Goal: Task Accomplishment & Management: Complete application form

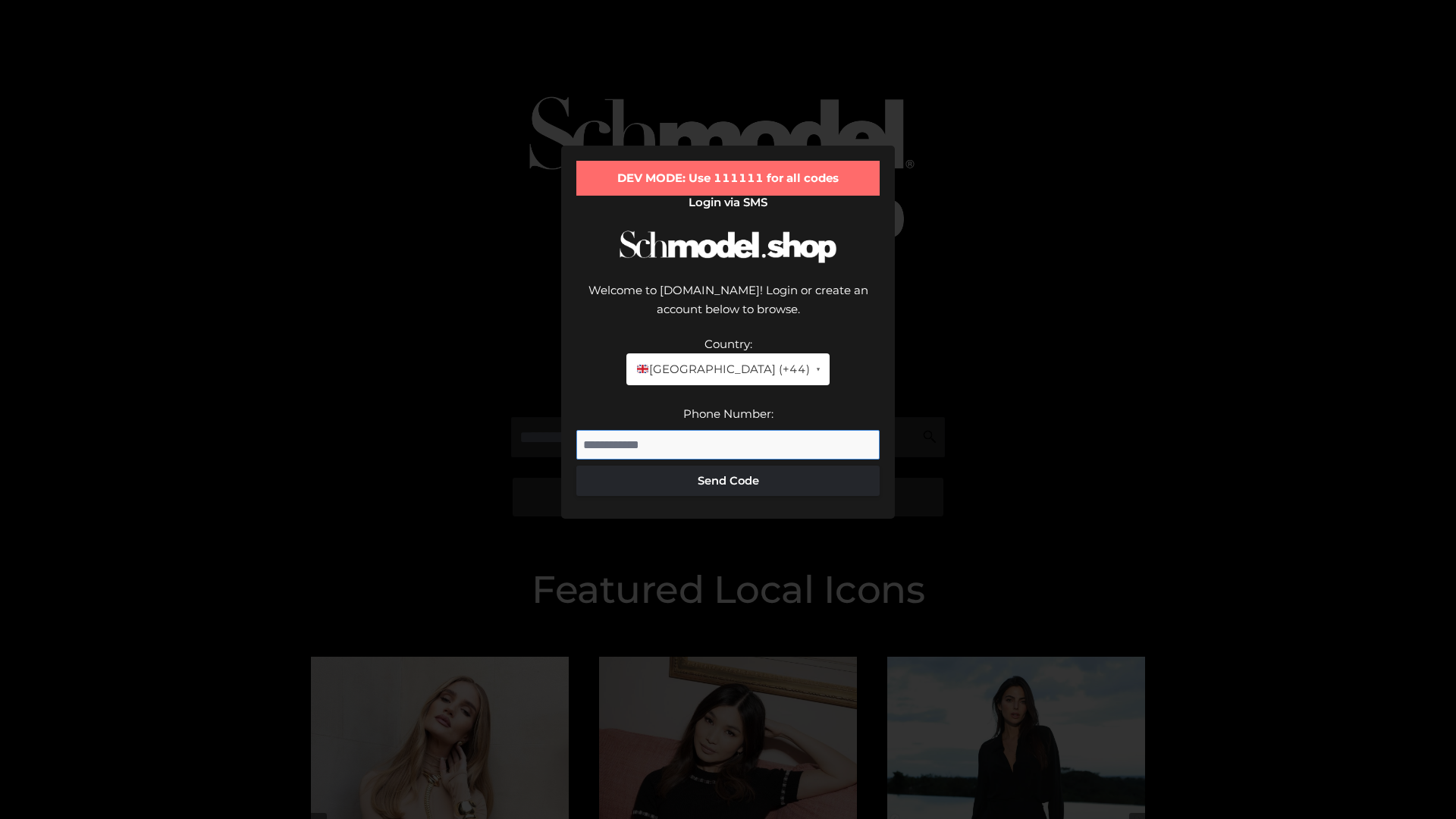
click at [728, 430] on input "Phone Number:" at bounding box center [728, 445] width 304 height 30
type input "**********"
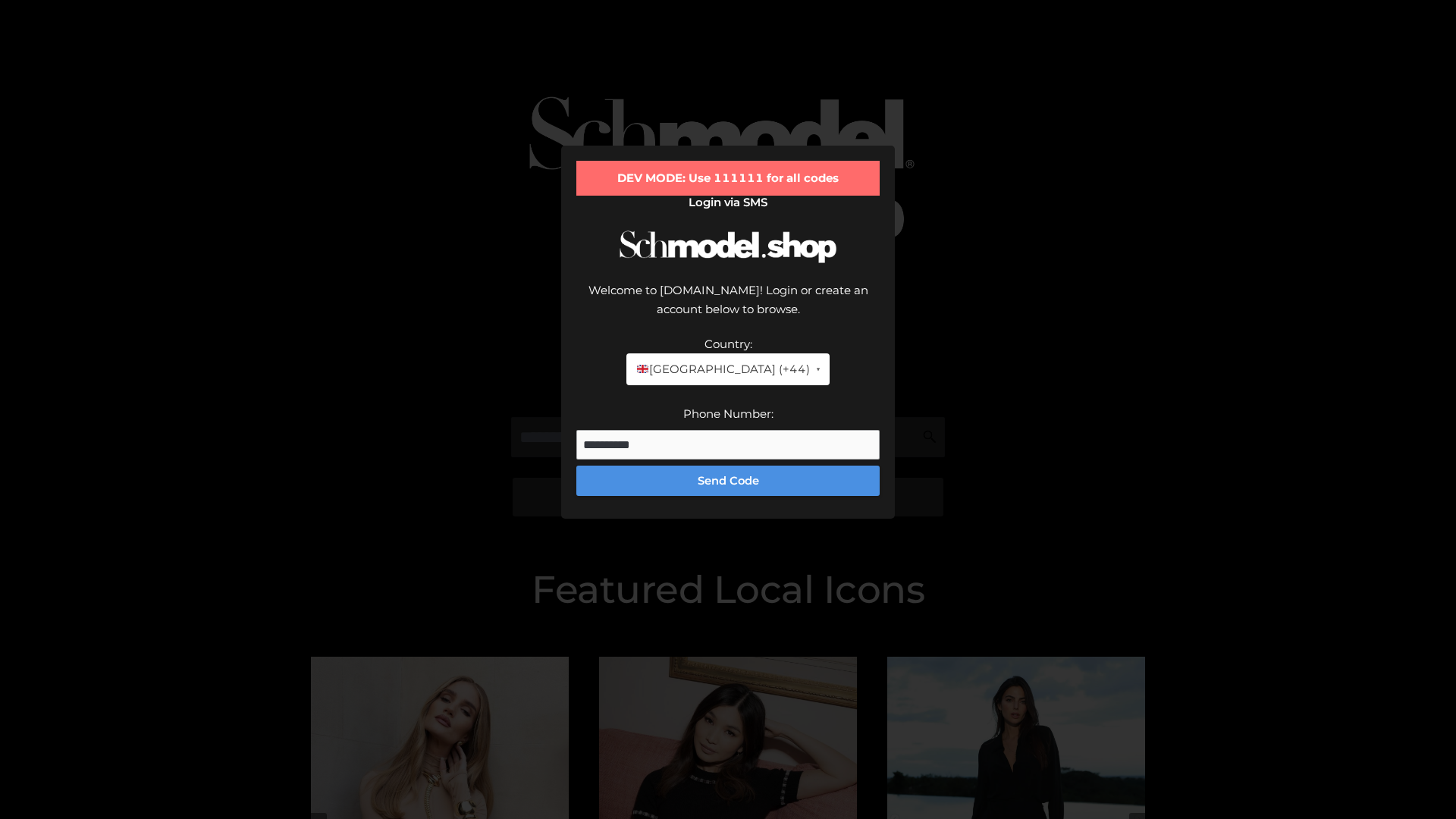
click at [728, 466] on button "Send Code" at bounding box center [728, 481] width 304 height 30
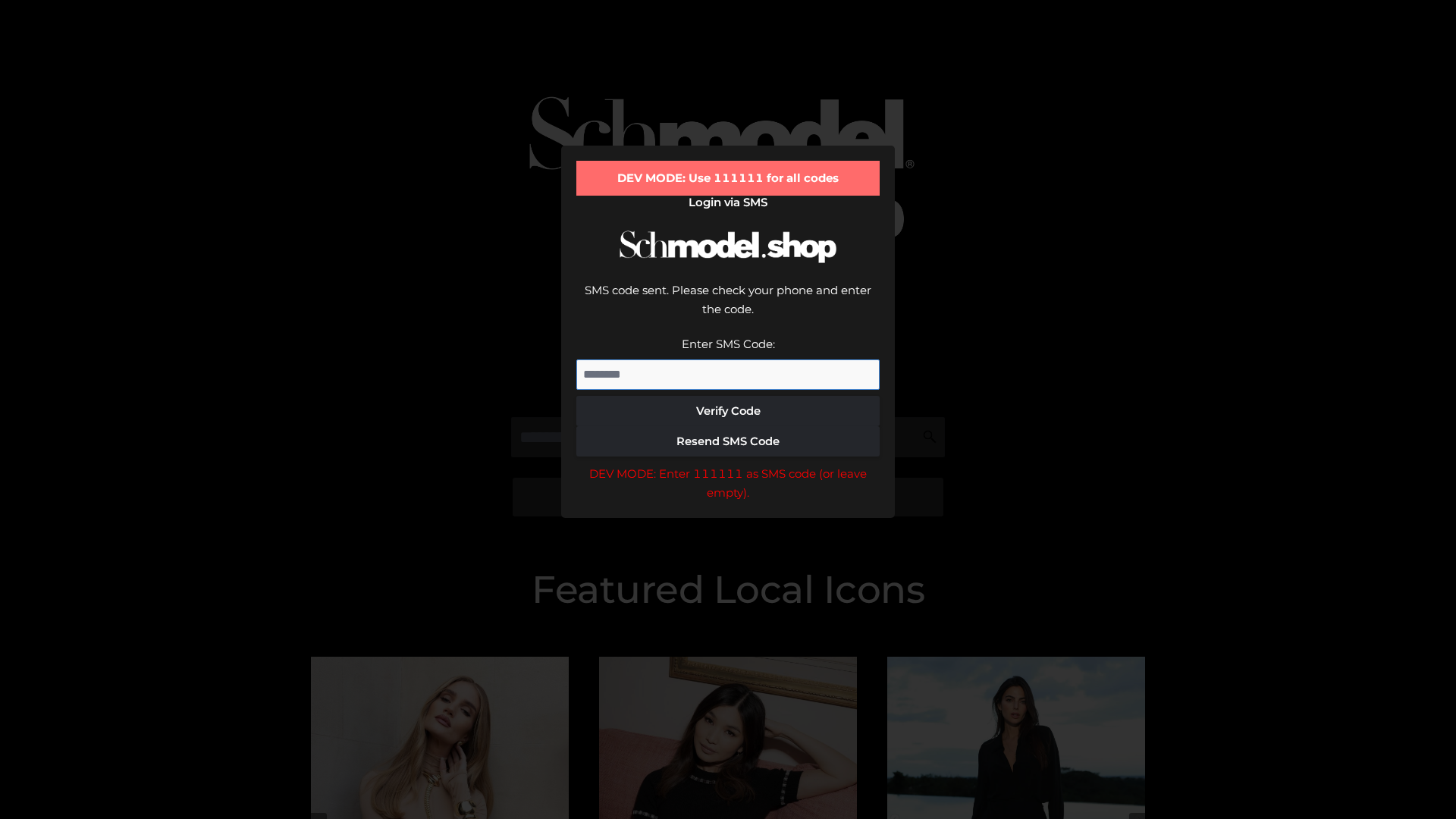
click at [728, 359] on input "Enter SMS Code:" at bounding box center [728, 374] width 304 height 30
type input "******"
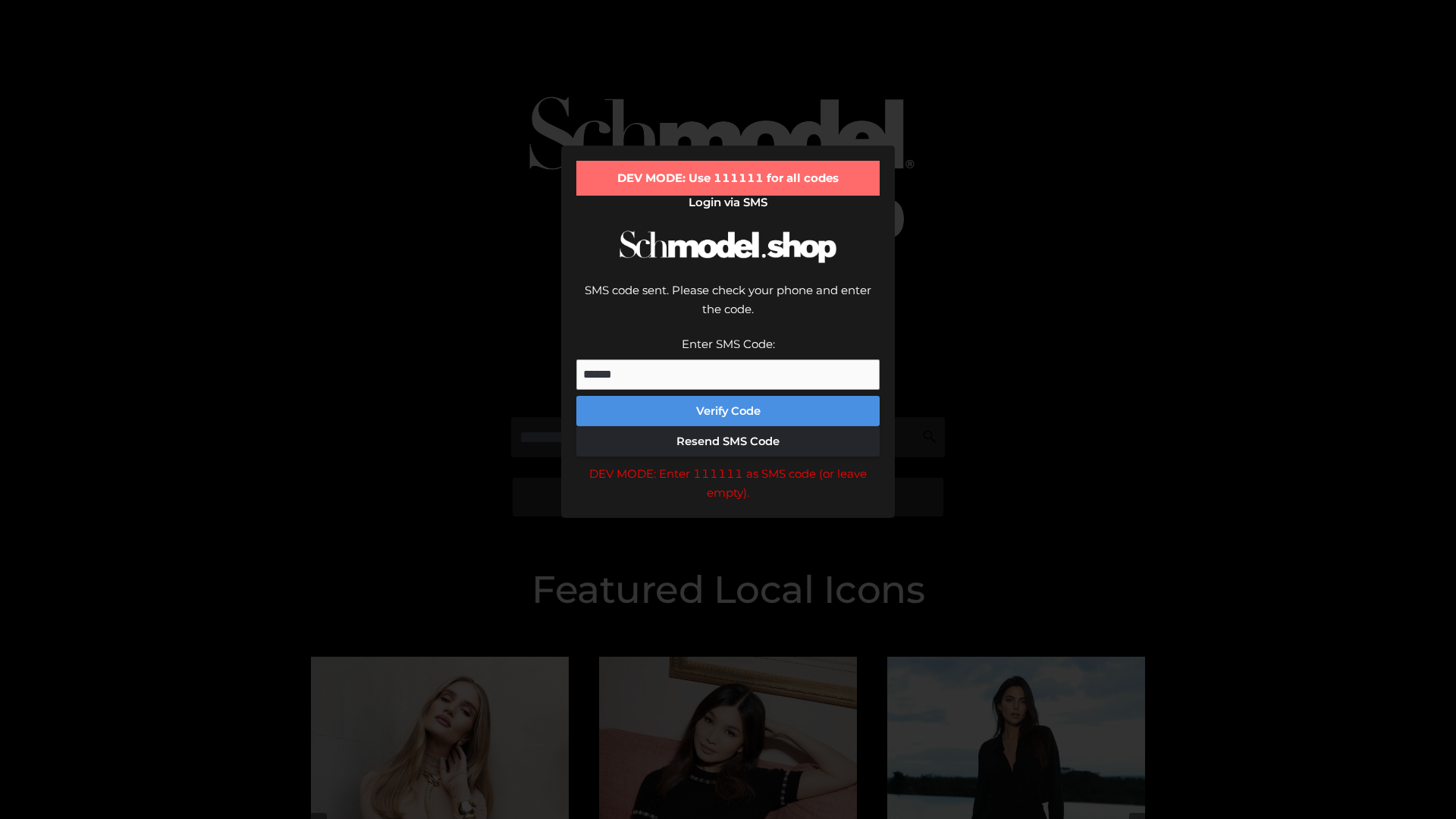
click at [728, 396] on button "Verify Code" at bounding box center [728, 411] width 304 height 30
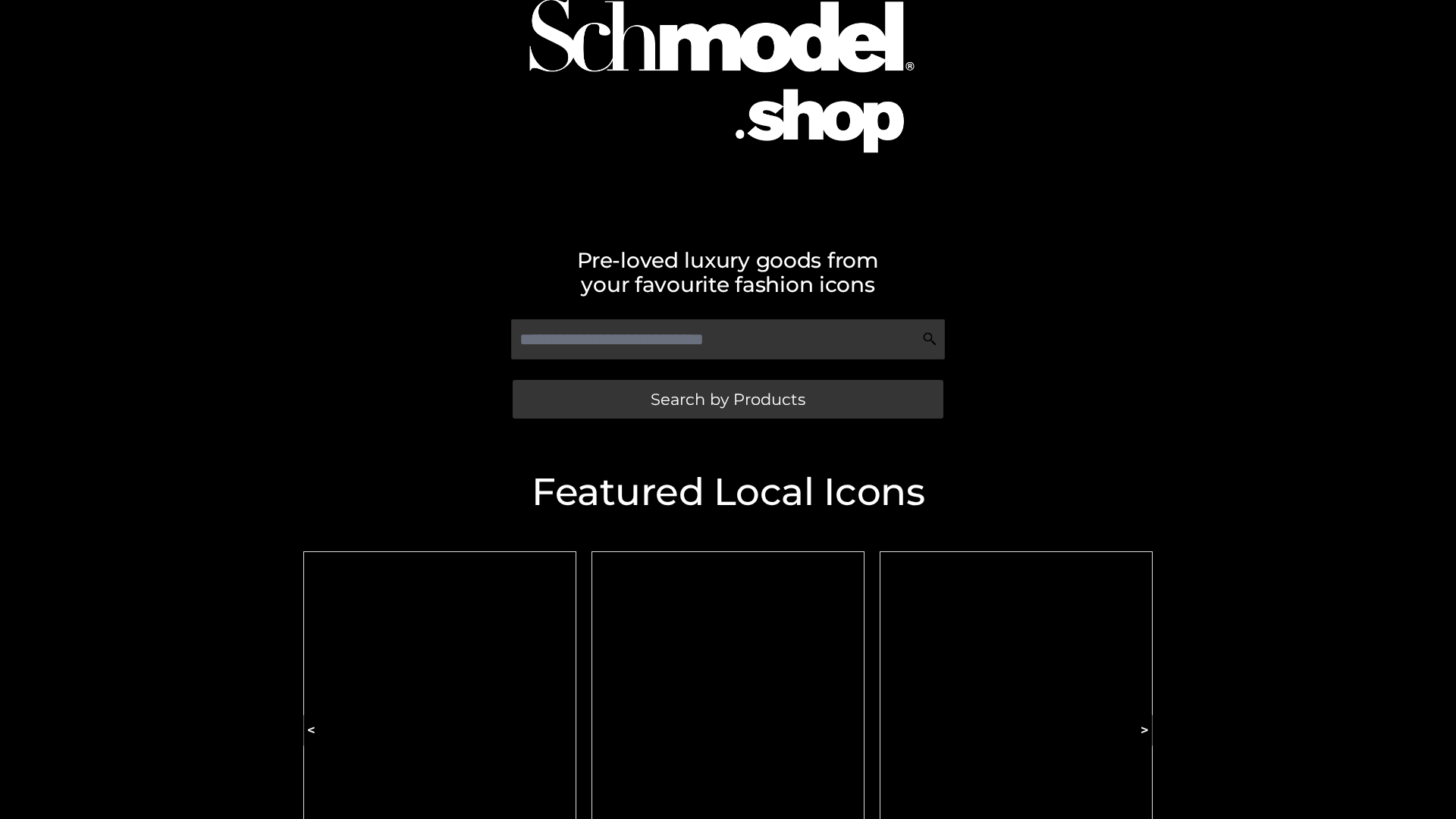
scroll to position [99, 0]
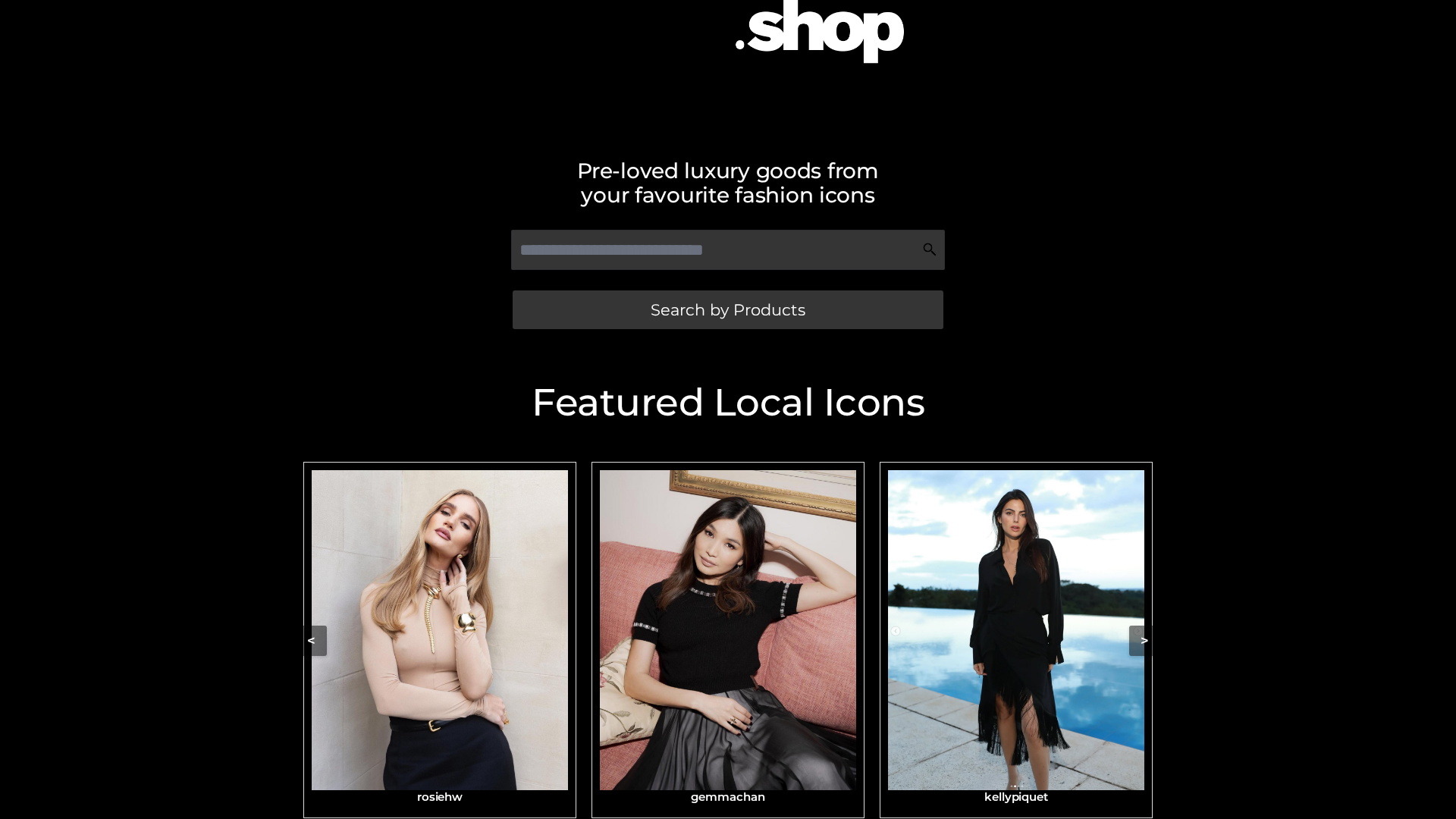
scroll to position [188, 0]
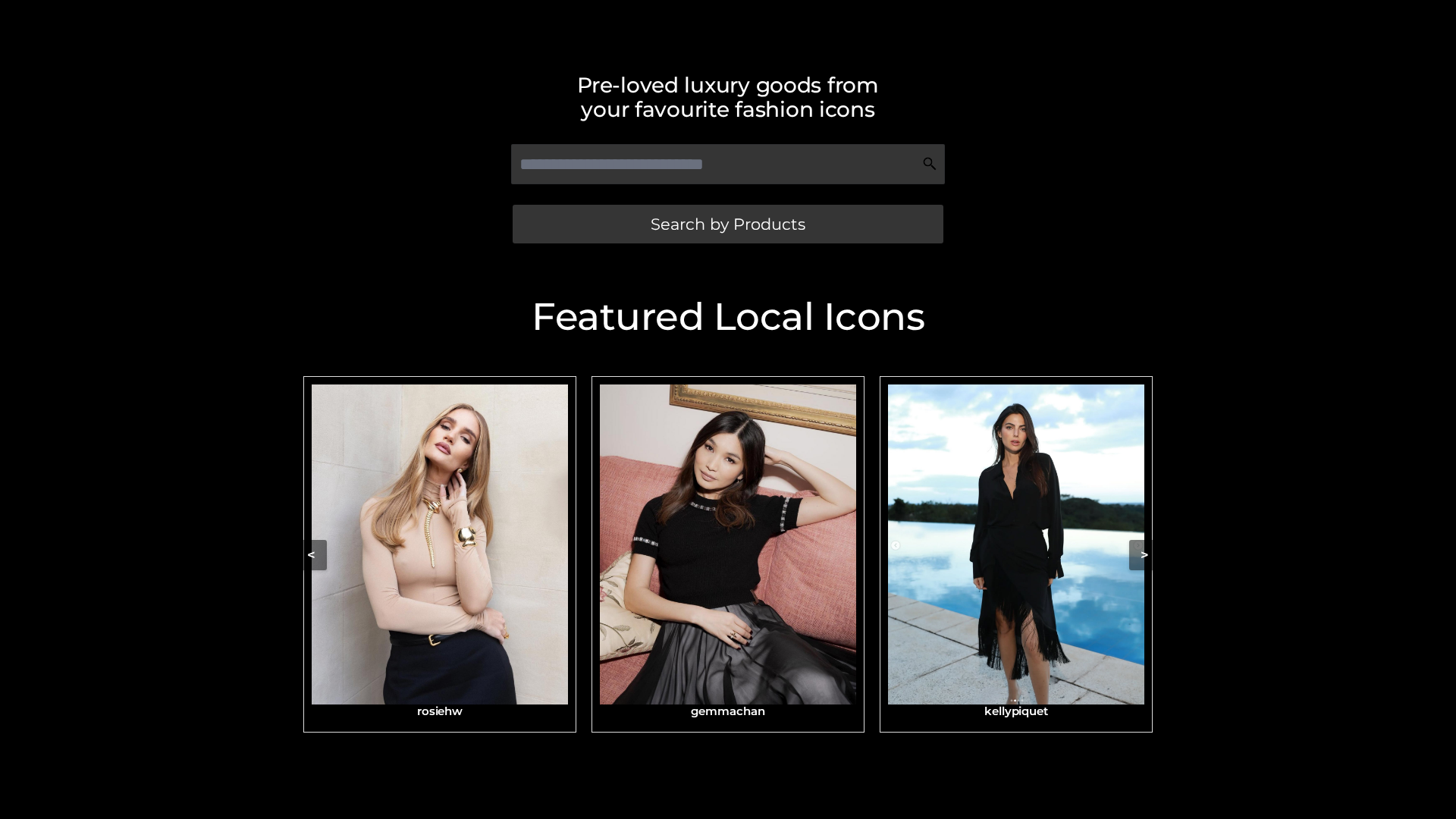
scroll to position [322, 0]
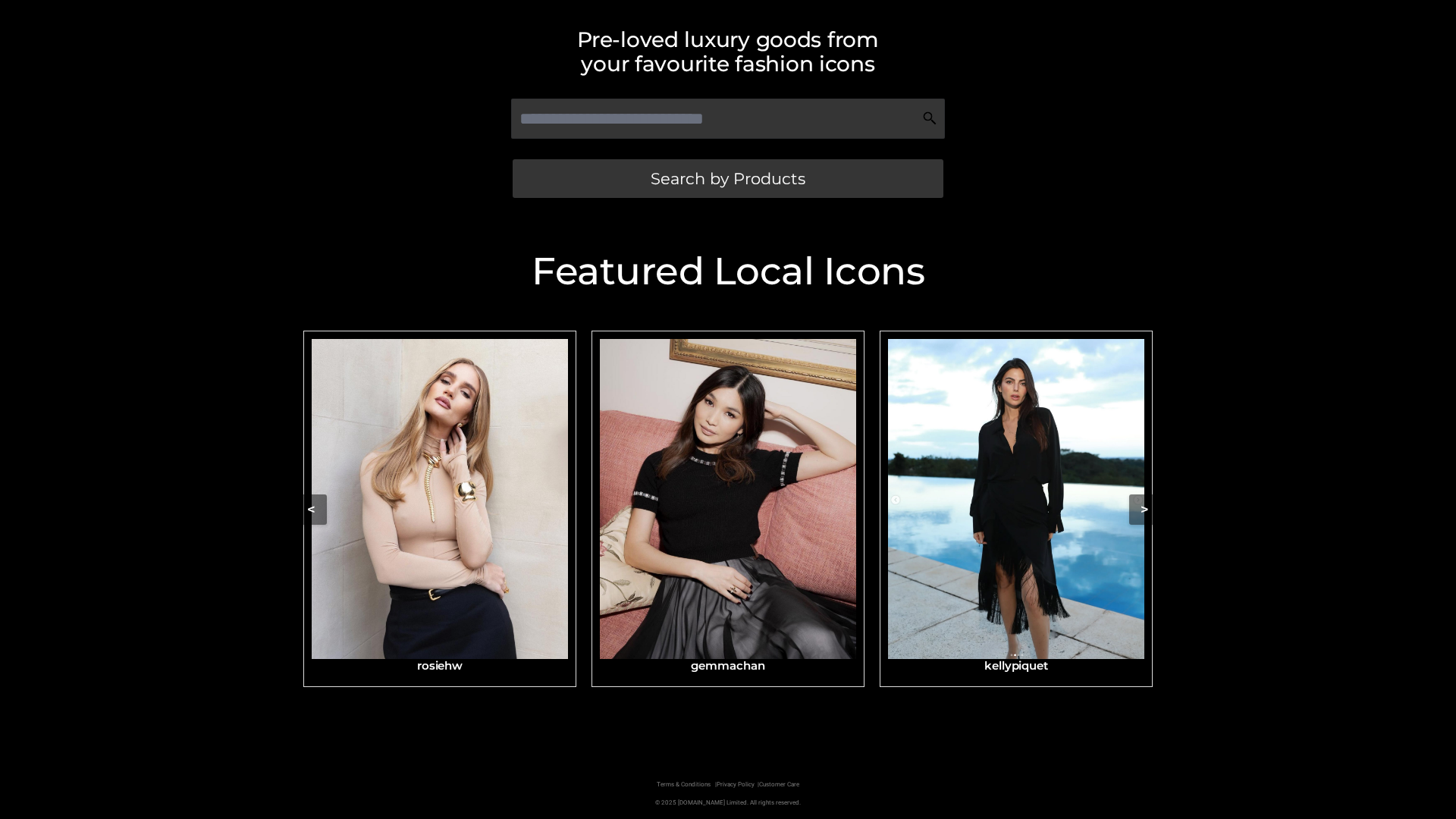
scroll to position [322, 0]
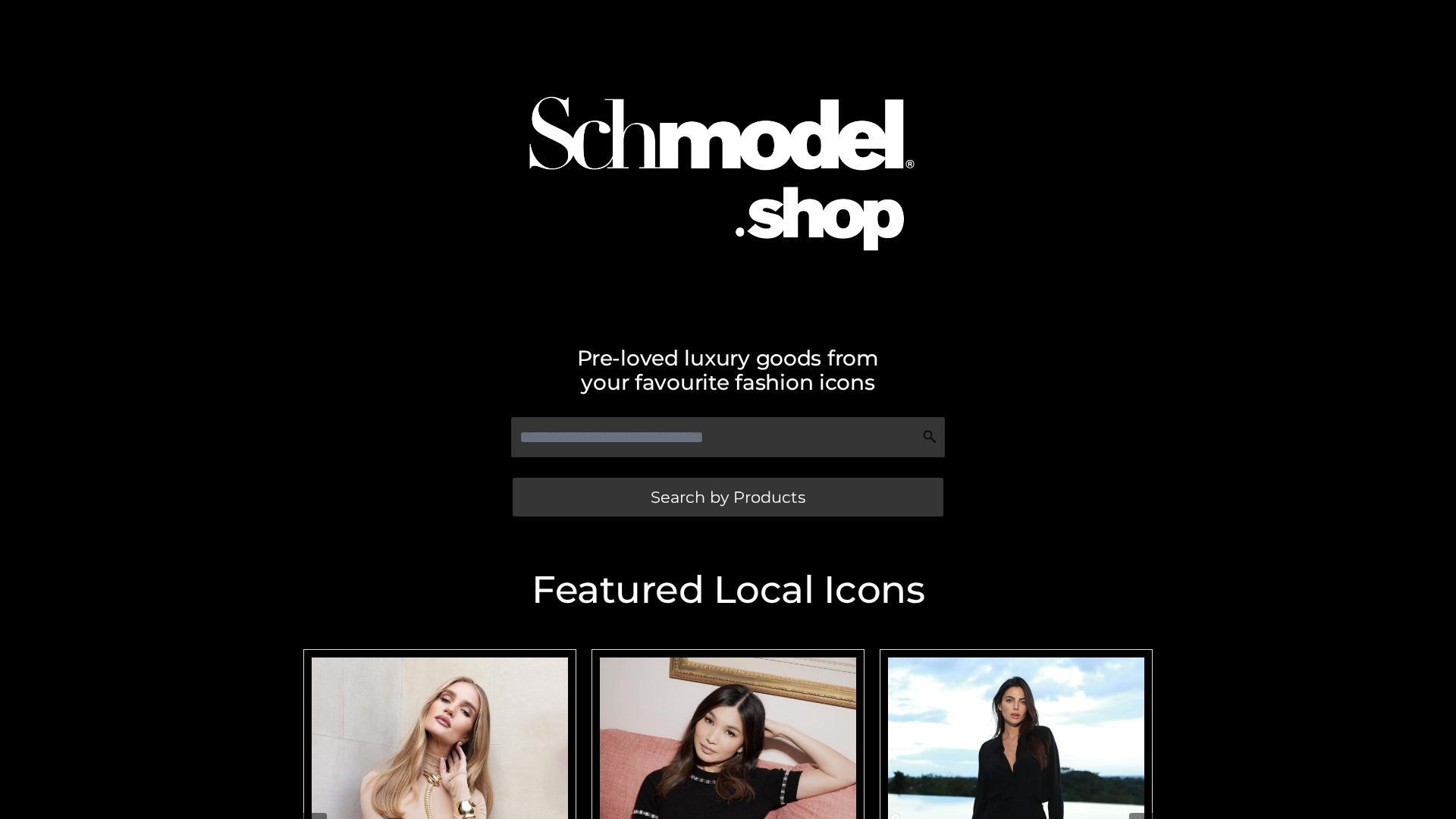
scroll to position [100, 0]
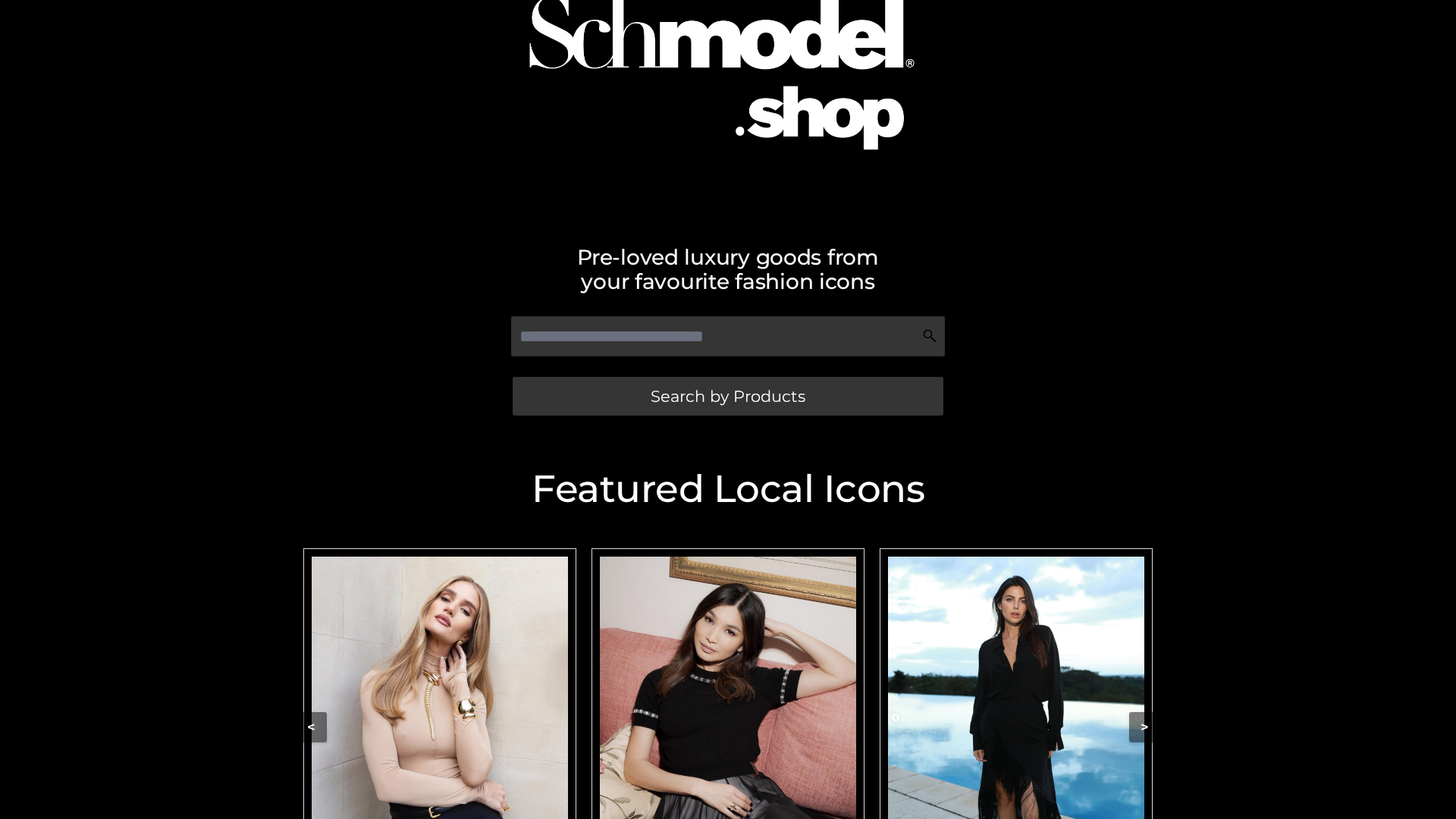
scroll to position [300, 0]
